Goal: Transaction & Acquisition: Subscribe to service/newsletter

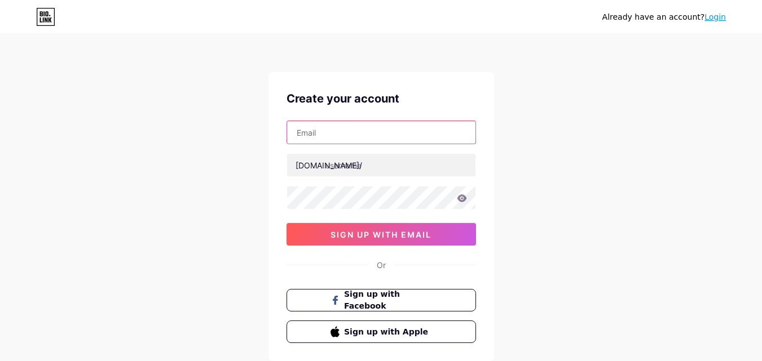
click at [334, 132] on input "text" at bounding box center [381, 132] width 188 height 23
type input "[EMAIL_ADDRESS][DOMAIN_NAME]"
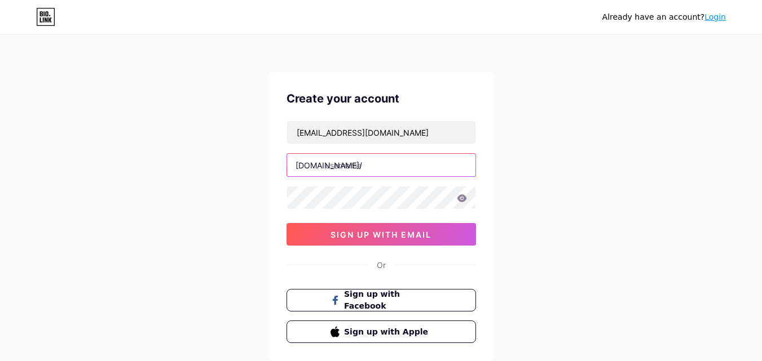
click at [353, 165] on input "text" at bounding box center [381, 165] width 188 height 23
paste input "aronsonorthodontics"
type input "aronsonorthodontics"
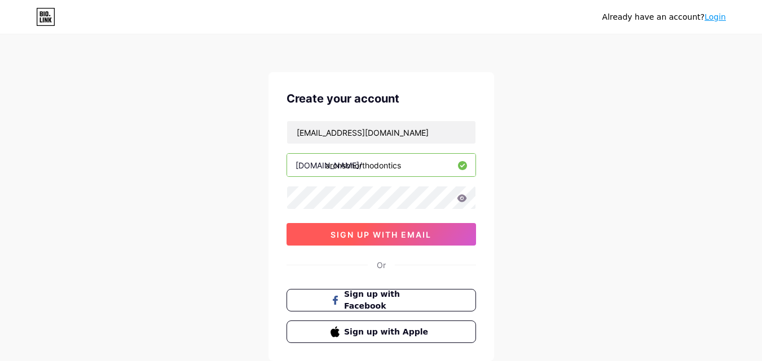
click at [356, 236] on span "sign up with email" at bounding box center [380, 235] width 101 height 10
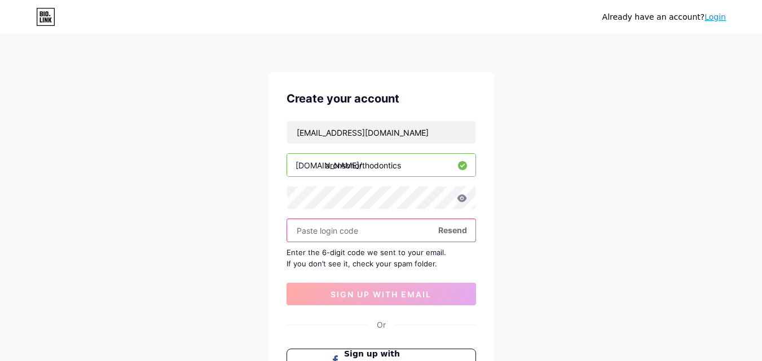
paste input "814878"
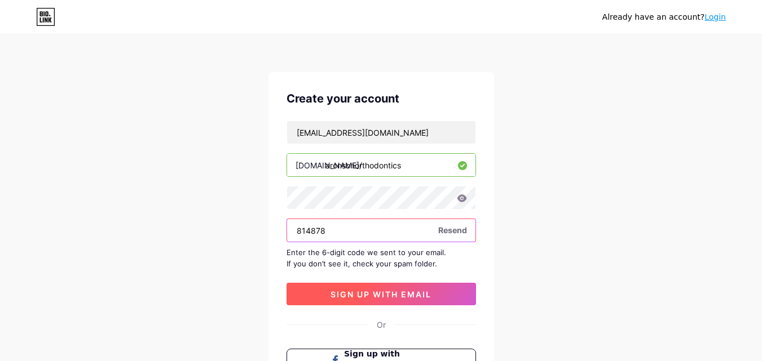
type input "814878"
click at [355, 294] on span "sign up with email" at bounding box center [380, 295] width 101 height 10
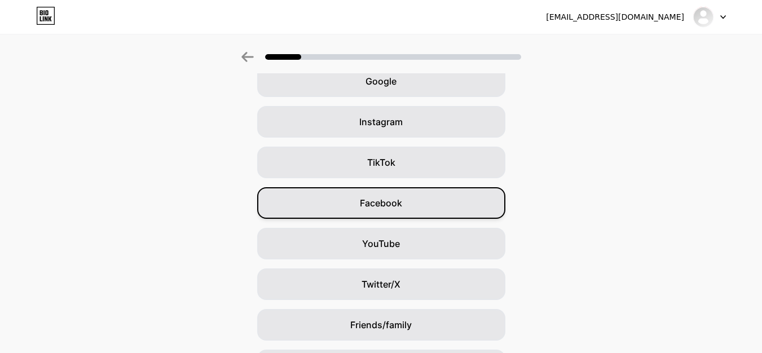
scroll to position [133, 0]
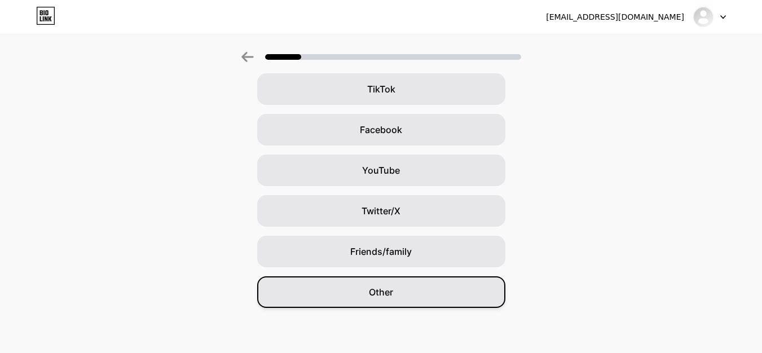
click at [390, 289] on span "Other" at bounding box center [381, 292] width 24 height 14
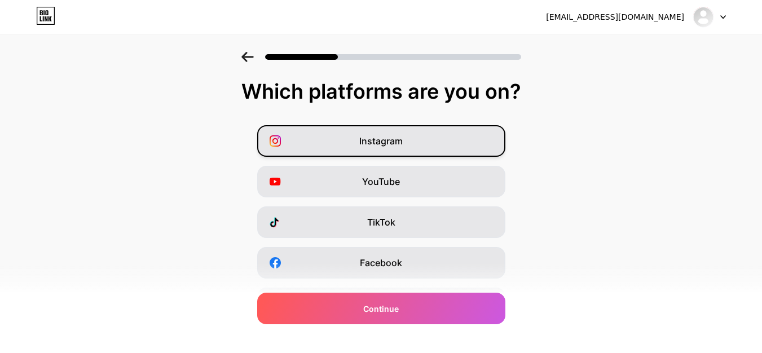
click at [372, 148] on div "Instagram" at bounding box center [381, 141] width 248 height 32
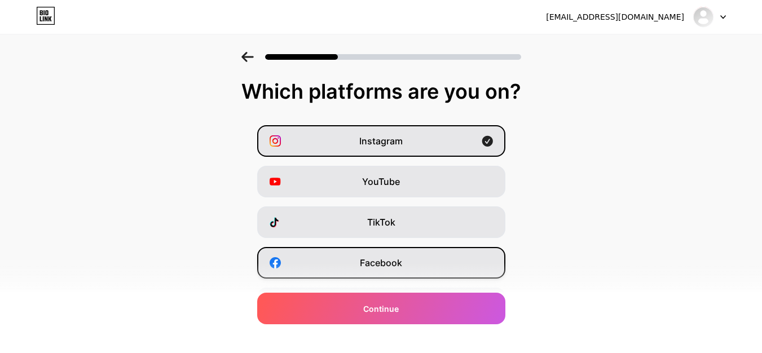
click at [381, 269] on div "Facebook" at bounding box center [381, 263] width 248 height 32
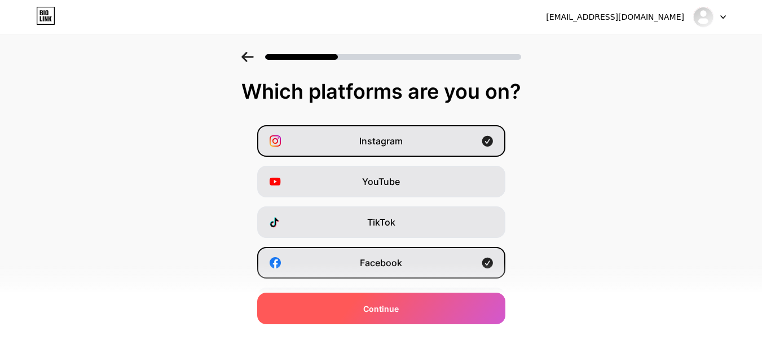
click at [381, 308] on span "Continue" at bounding box center [381, 309] width 36 height 12
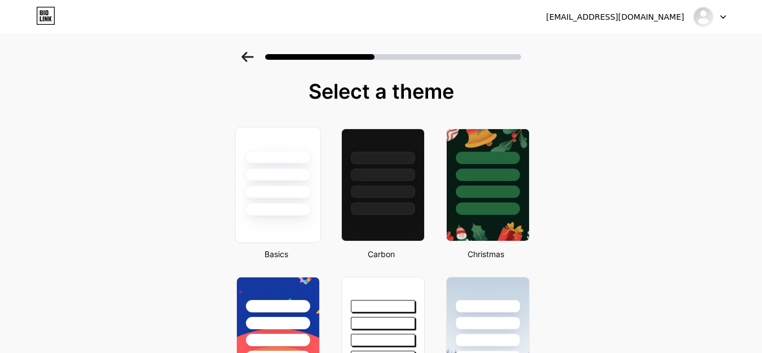
click at [293, 214] on div at bounding box center [278, 209] width 66 height 13
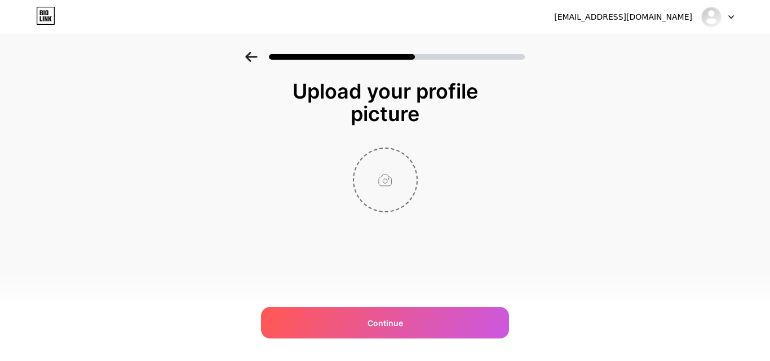
click at [381, 194] on input "file" at bounding box center [385, 180] width 63 height 63
type input "C:\fakepath\Untitled design (2).jpg"
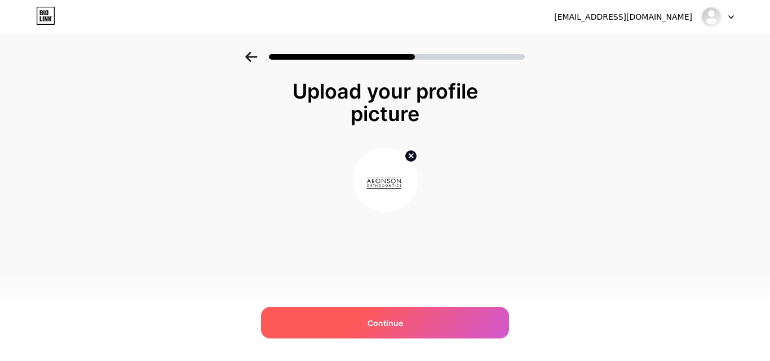
click at [378, 318] on span "Continue" at bounding box center [386, 323] width 36 height 12
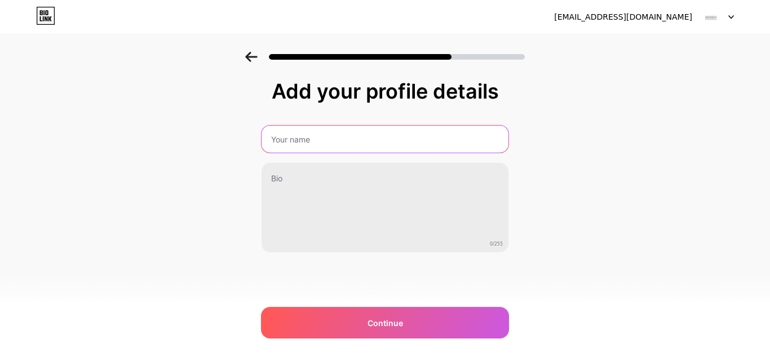
click at [321, 147] on input "text" at bounding box center [385, 139] width 247 height 27
type input "Aronson Orthodontics"
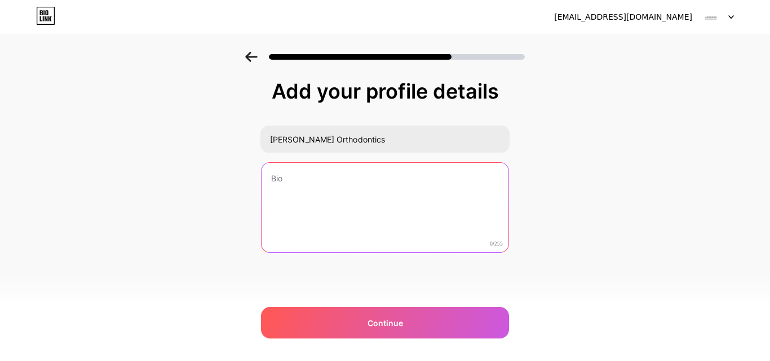
click at [311, 188] on textarea at bounding box center [385, 208] width 247 height 91
paste textarea "Aronson Orthodontics is proud to provide modern orthodontic care in Southbury, …"
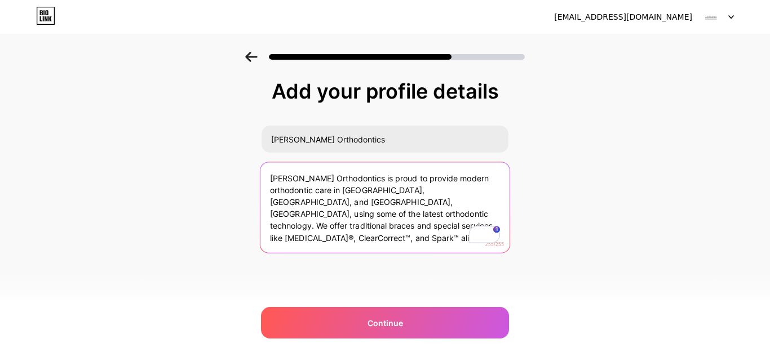
drag, startPoint x: 323, startPoint y: 227, endPoint x: 399, endPoint y: 226, distance: 76.1
click at [399, 226] on textarea "Aronson Orthodontics is proud to provide modern orthodontic care in Southbury, …" at bounding box center [384, 208] width 249 height 92
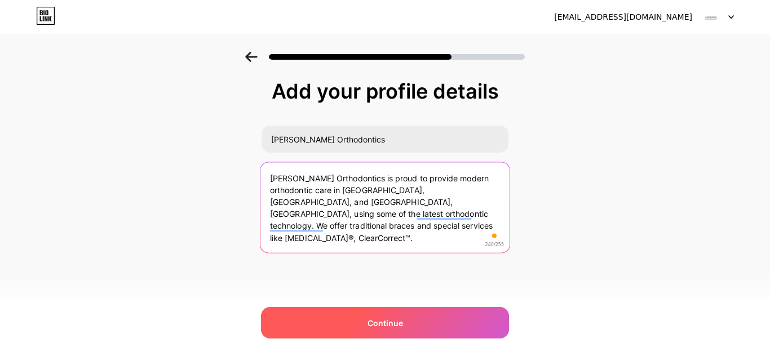
type textarea "Aronson Orthodontics is proud to provide modern orthodontic care in Southbury, …"
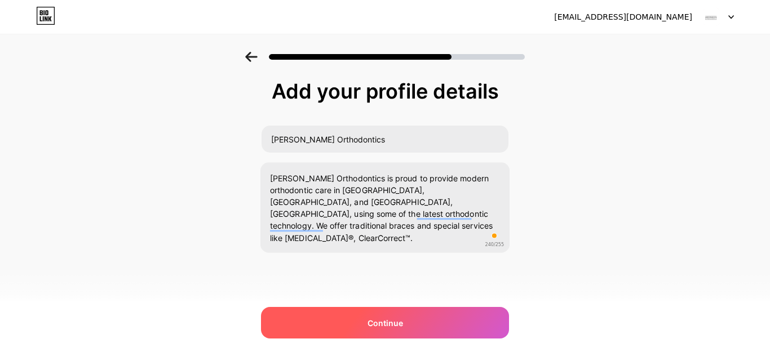
click at [359, 324] on div "Continue" at bounding box center [385, 323] width 248 height 32
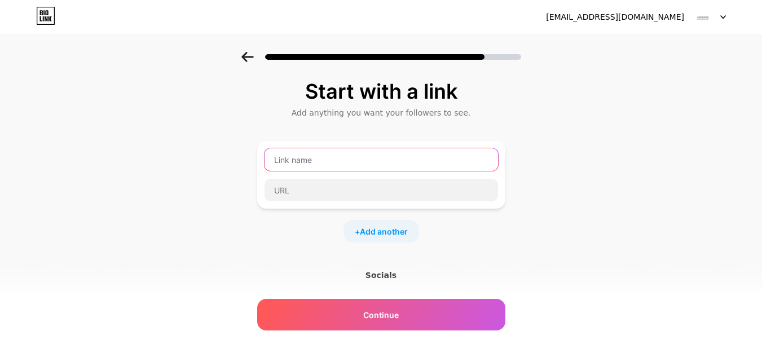
click at [309, 161] on input "text" at bounding box center [380, 159] width 233 height 23
type input "Website"
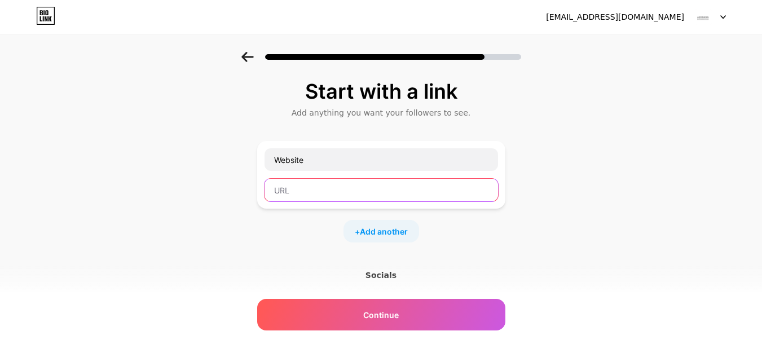
click at [307, 196] on input "text" at bounding box center [380, 190] width 233 height 23
paste input "https://www.beautifulsmiles.com/"
type input "https://www.beautifulsmiles.com/"
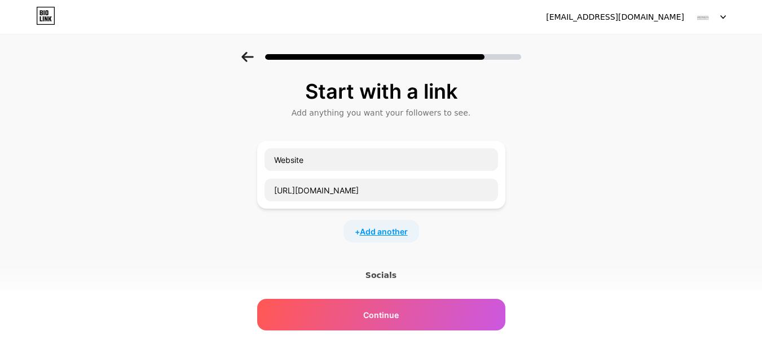
click at [378, 233] on span "Add another" at bounding box center [384, 231] width 48 height 12
click at [325, 242] on input "text" at bounding box center [380, 238] width 233 height 23
paste input "Facebook"
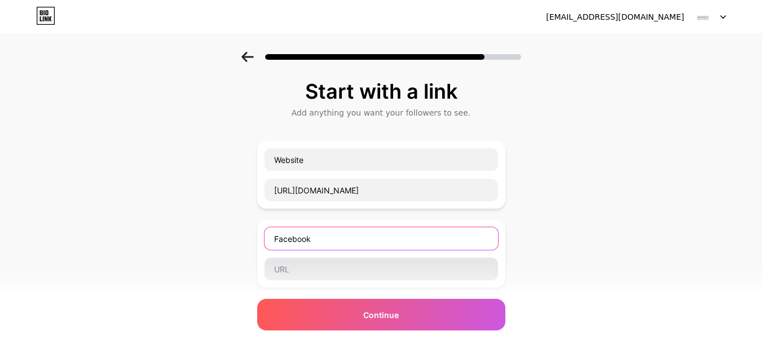
type input "Facebook"
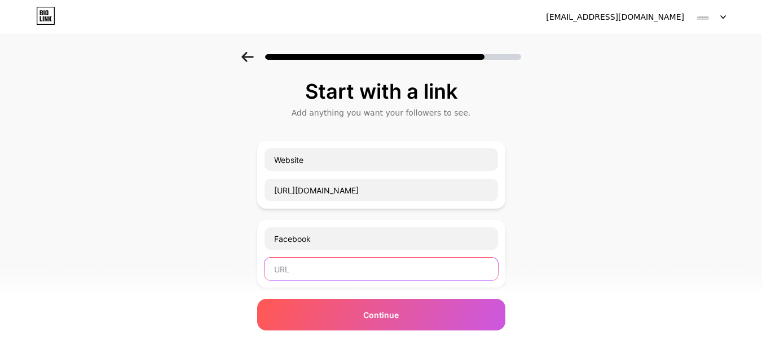
click at [299, 265] on input "text" at bounding box center [380, 269] width 233 height 23
paste input "https://www.facebook.com/FriedmanAronsonOrthodontics/"
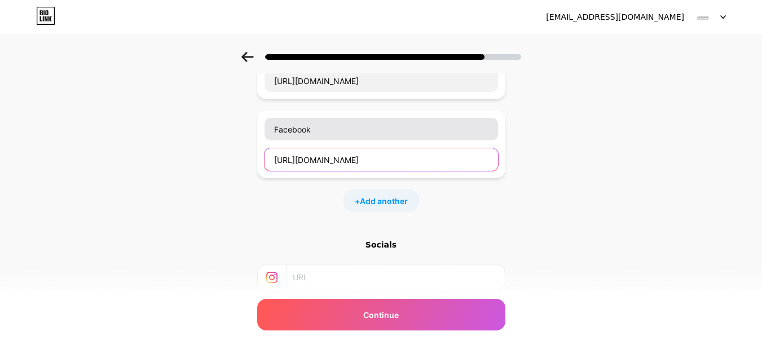
scroll to position [113, 0]
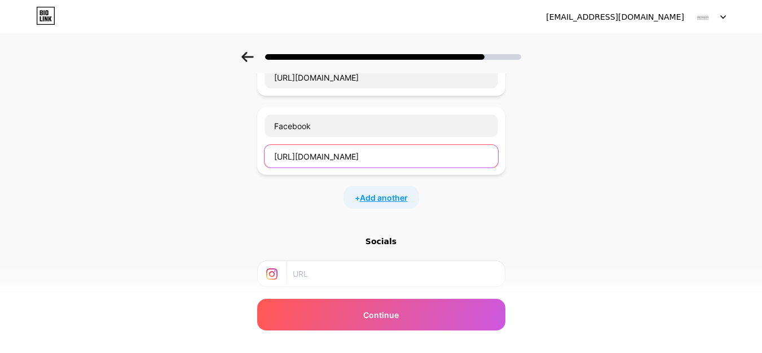
type input "https://www.facebook.com/FriedmanAronsonOrthodontics/"
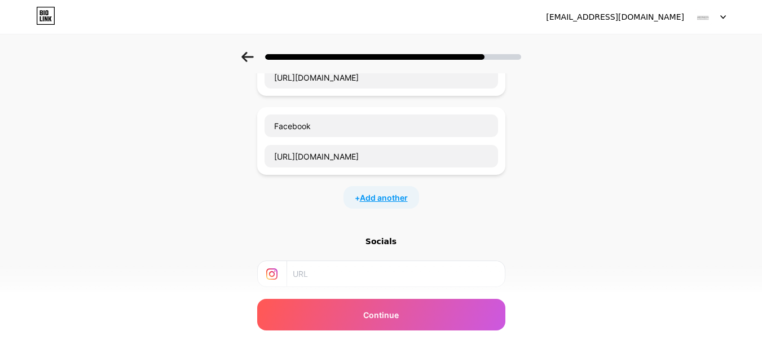
scroll to position [0, 0]
click at [381, 199] on span "Add another" at bounding box center [384, 198] width 48 height 12
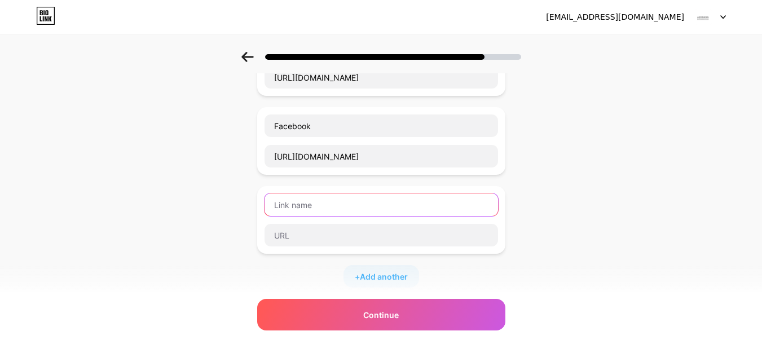
click at [299, 210] on input "text" at bounding box center [380, 204] width 233 height 23
paste input "Instagram"
type input "Instagram"
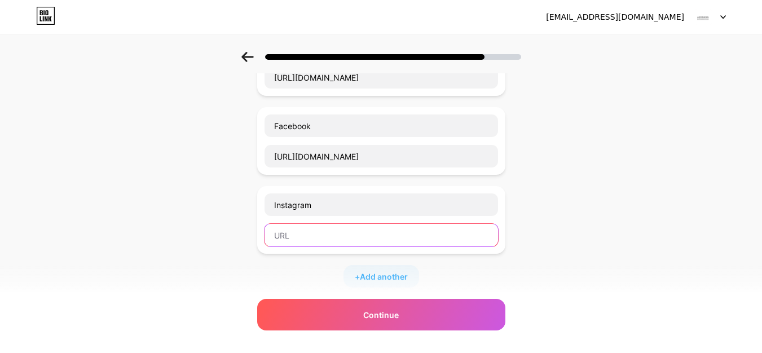
click at [300, 234] on input "text" at bounding box center [380, 235] width 233 height 23
paste input "https://www.instagram.com/aronsonorthodontics/"
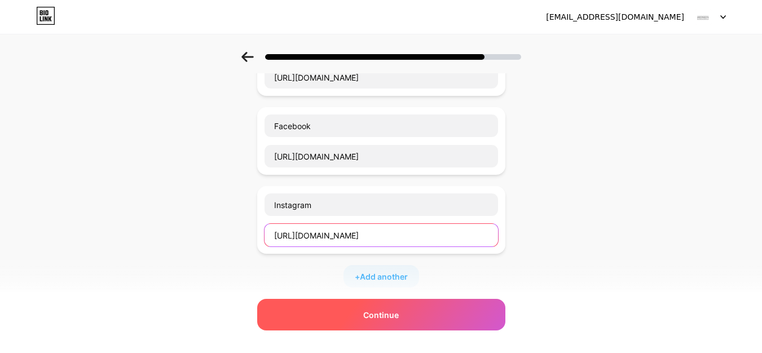
type input "https://www.instagram.com/aronsonorthodontics/"
click at [347, 316] on div "Continue" at bounding box center [381, 315] width 248 height 32
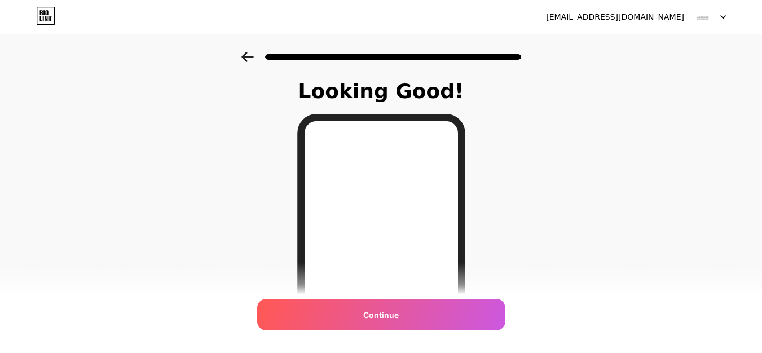
click at [357, 313] on div "Continue" at bounding box center [381, 315] width 248 height 32
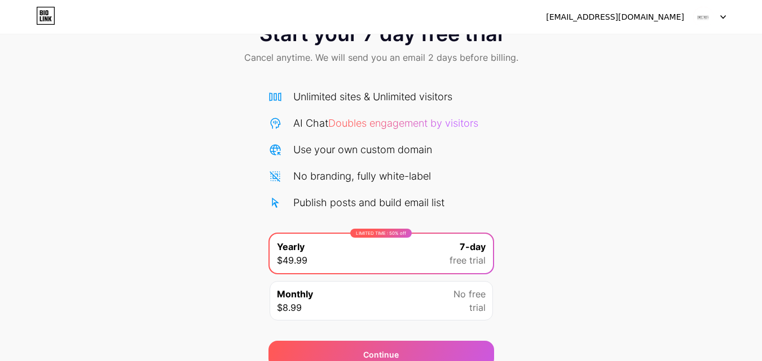
scroll to position [92, 0]
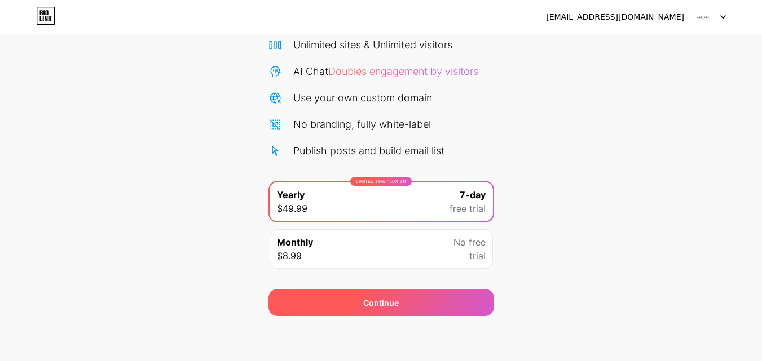
click at [366, 299] on div "Continue" at bounding box center [381, 303] width 36 height 12
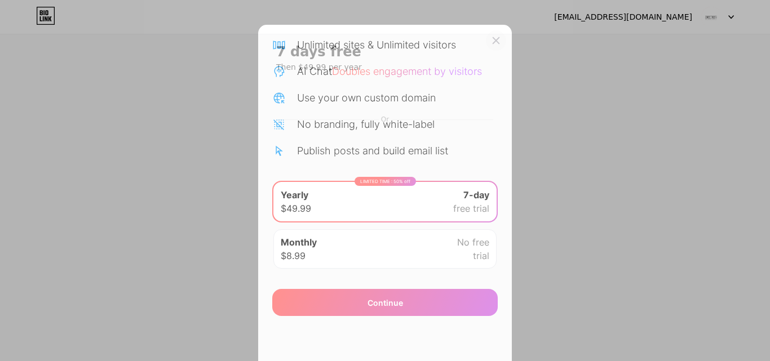
click at [492, 41] on icon at bounding box center [496, 40] width 9 height 9
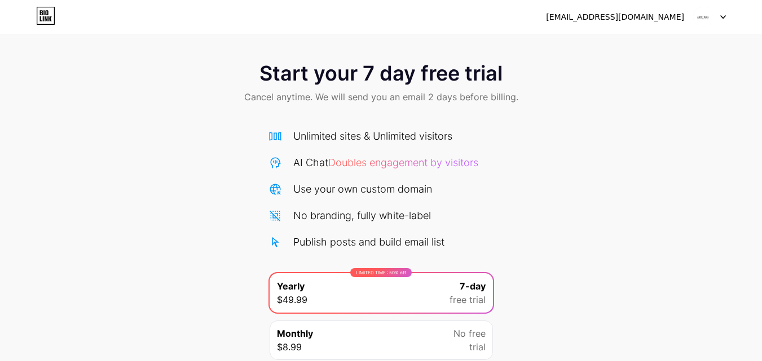
scroll to position [0, 0]
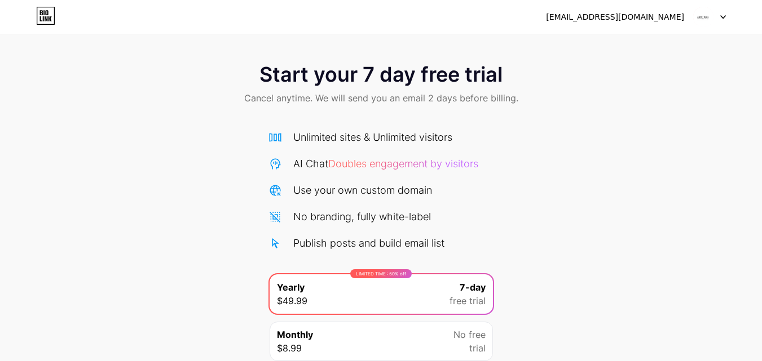
click at [704, 17] on img at bounding box center [702, 16] width 21 height 21
click at [720, 15] on icon at bounding box center [723, 17] width 6 height 4
click at [722, 16] on icon at bounding box center [723, 17] width 6 height 4
click at [703, 17] on img at bounding box center [702, 16] width 21 height 21
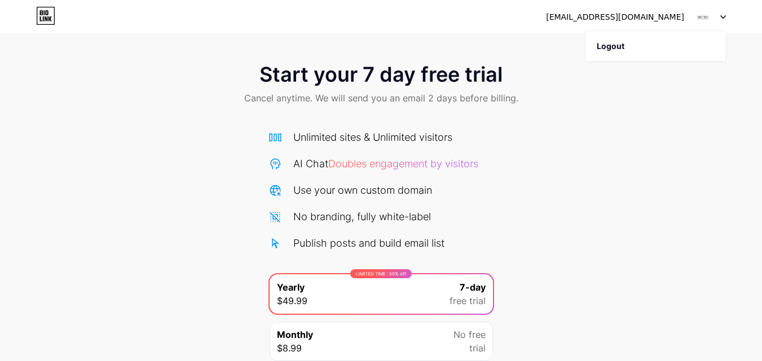
click at [530, 173] on div "Start your 7 day free trial Cancel anytime. We will send you an email 2 days be…" at bounding box center [381, 230] width 762 height 357
click at [39, 16] on icon at bounding box center [45, 16] width 19 height 18
click at [701, 19] on img at bounding box center [702, 16] width 21 height 21
click at [625, 20] on div "[EMAIL_ADDRESS][DOMAIN_NAME]" at bounding box center [615, 17] width 138 height 12
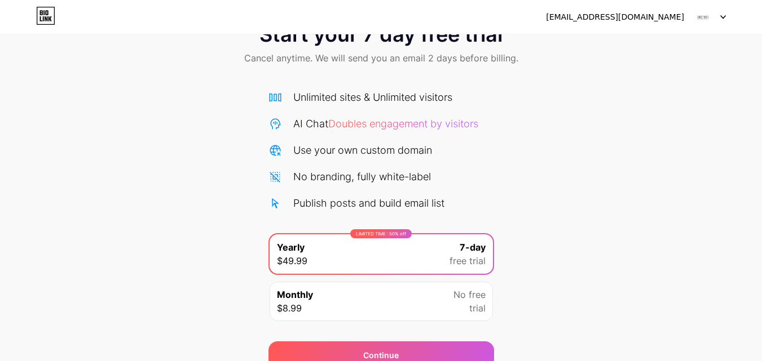
scroll to position [92, 0]
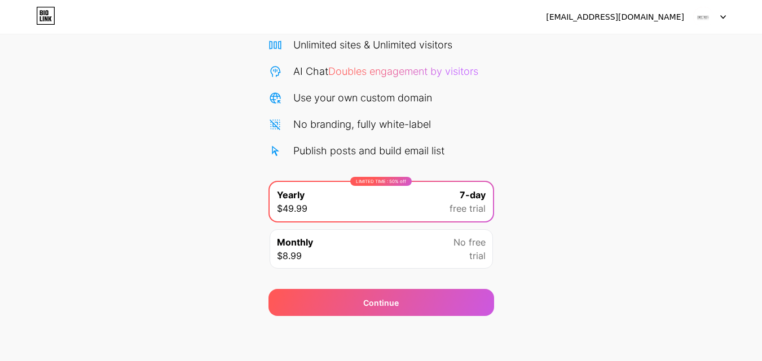
click at [377, 252] on div "Monthly $8.99 No free trial" at bounding box center [380, 248] width 223 height 39
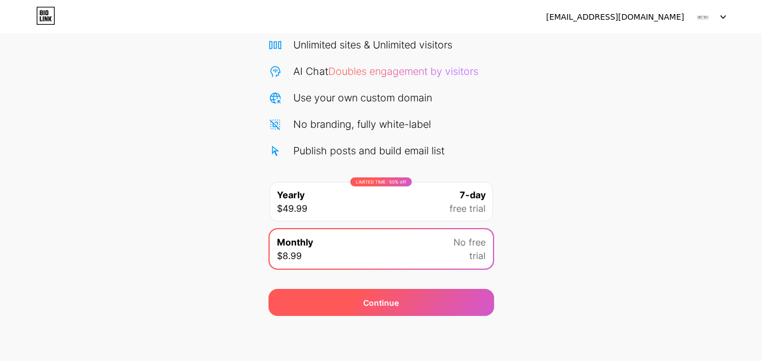
click at [396, 298] on div "Continue" at bounding box center [381, 303] width 36 height 12
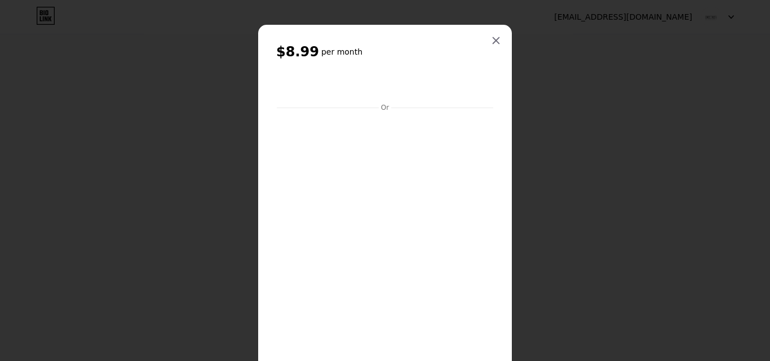
click at [492, 39] on icon at bounding box center [496, 40] width 9 height 9
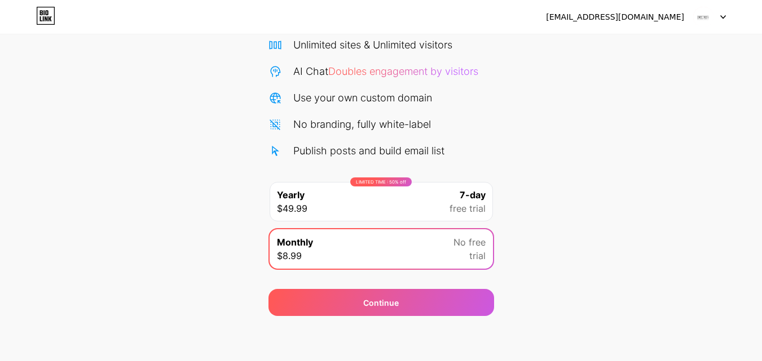
scroll to position [0, 0]
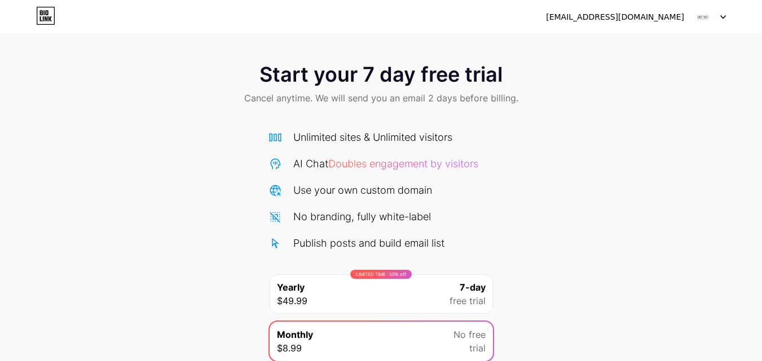
click at [644, 17] on div "[EMAIL_ADDRESS][DOMAIN_NAME]" at bounding box center [615, 17] width 138 height 12
click at [720, 19] on div at bounding box center [709, 17] width 33 height 20
click at [610, 41] on li "Logout" at bounding box center [655, 46] width 140 height 30
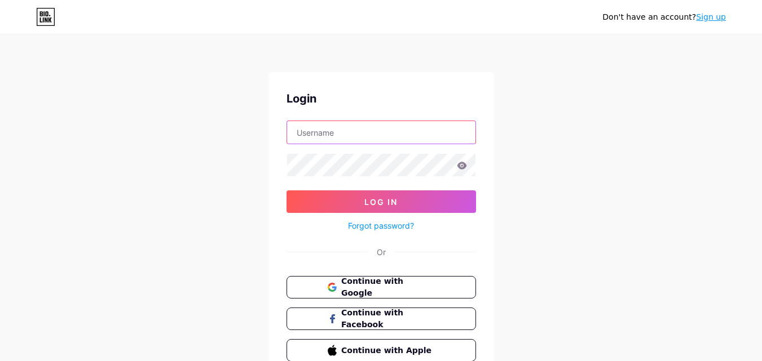
type input "[EMAIL_ADDRESS][DOMAIN_NAME]"
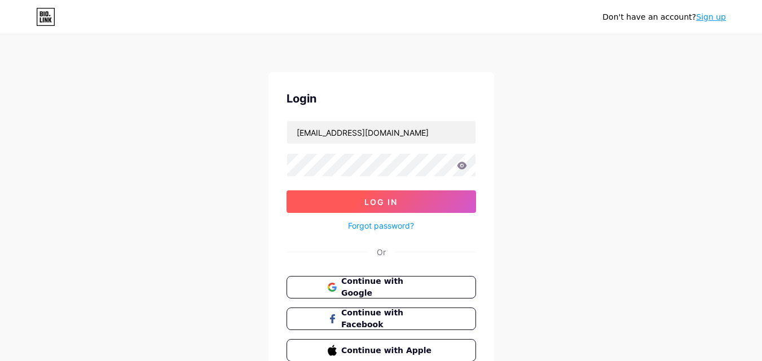
click at [386, 200] on span "Log In" at bounding box center [380, 202] width 33 height 10
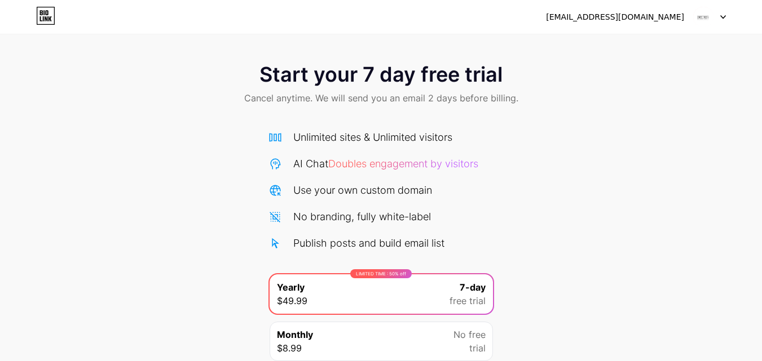
click at [721, 17] on icon at bounding box center [723, 17] width 6 height 4
click at [631, 16] on div "[EMAIL_ADDRESS][DOMAIN_NAME]" at bounding box center [615, 17] width 138 height 12
